Goal: Task Accomplishment & Management: Manage account settings

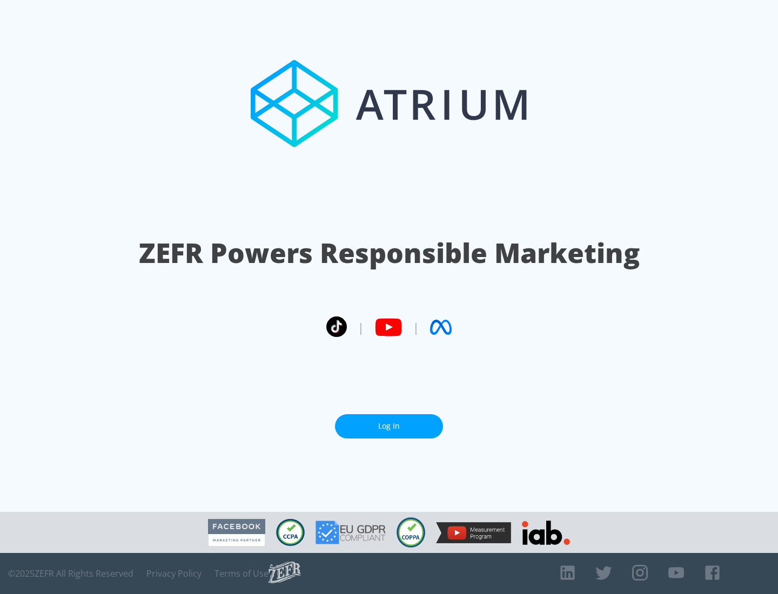
click at [389, 426] on link "Log In" at bounding box center [389, 426] width 108 height 24
